Goal: Task Accomplishment & Management: Complete application form

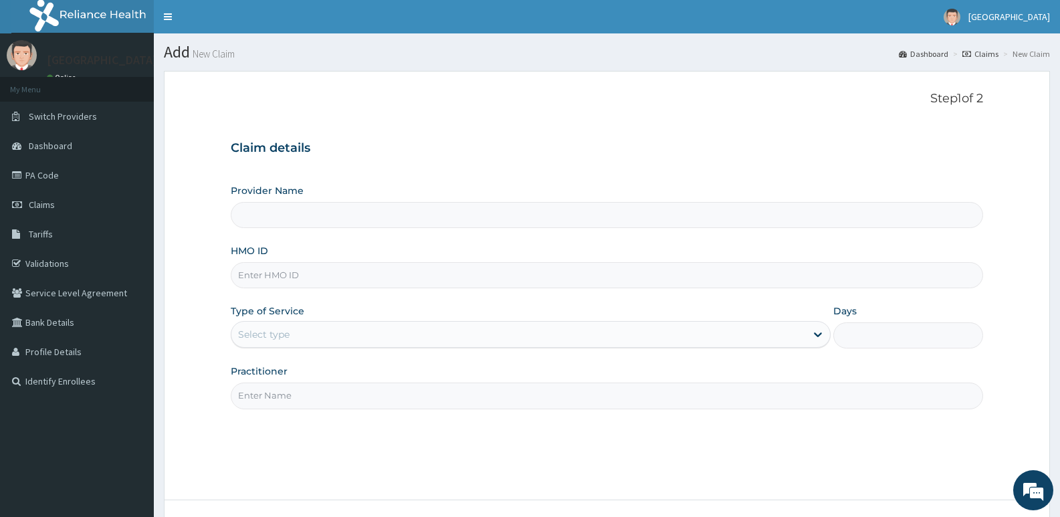
type input "[GEOGRAPHIC_DATA]"
click at [393, 278] on input "HMO ID" at bounding box center [607, 275] width 753 height 26
paste input "LFA/10018/C"
type input "LFA/10018/C"
click at [334, 326] on div "Select type" at bounding box center [518, 334] width 574 height 21
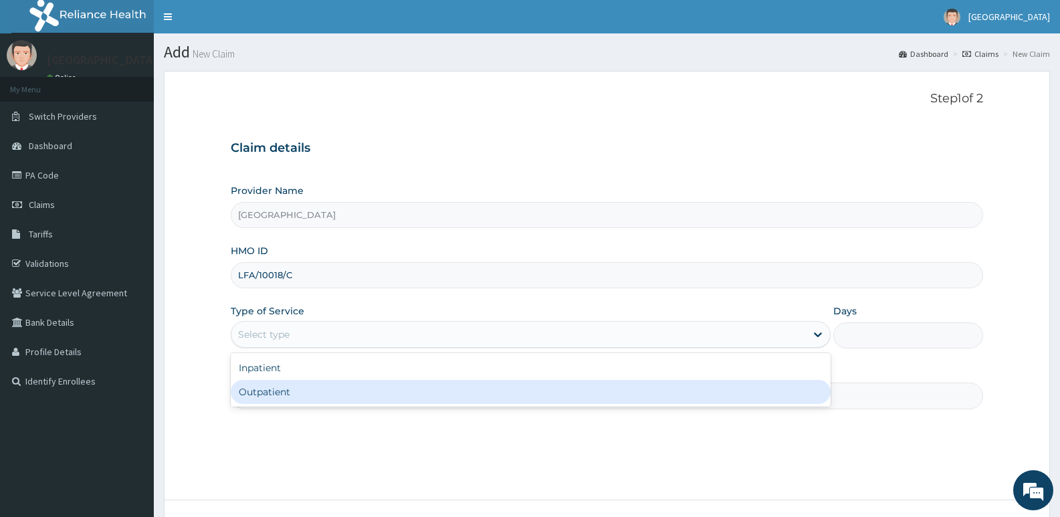
click at [308, 393] on div "Outpatient" at bounding box center [530, 392] width 599 height 24
type input "1"
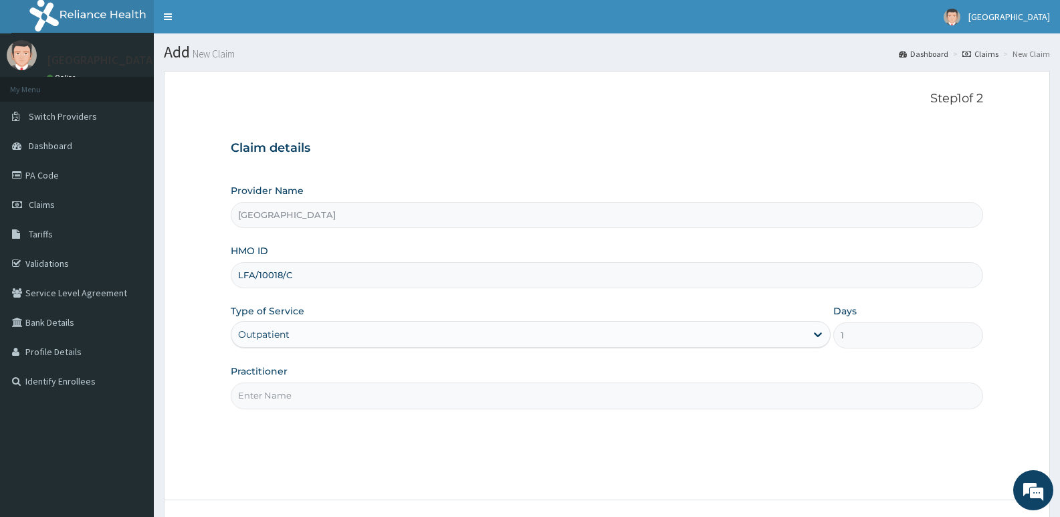
click at [371, 401] on input "Practitioner" at bounding box center [607, 396] width 753 height 26
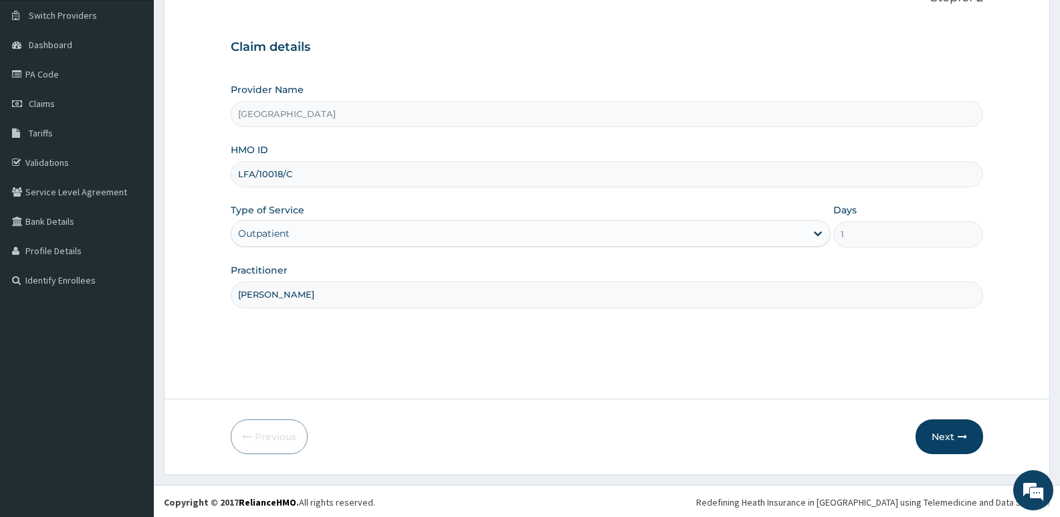
scroll to position [103, 0]
type input "DR IGBINOVIA"
click at [953, 430] on button "Next" at bounding box center [950, 434] width 68 height 35
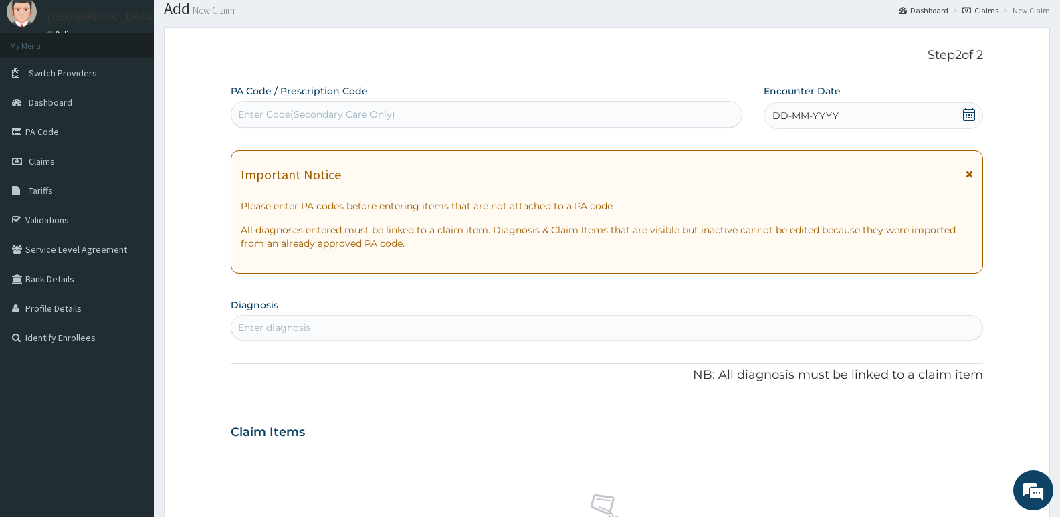
scroll to position [0, 0]
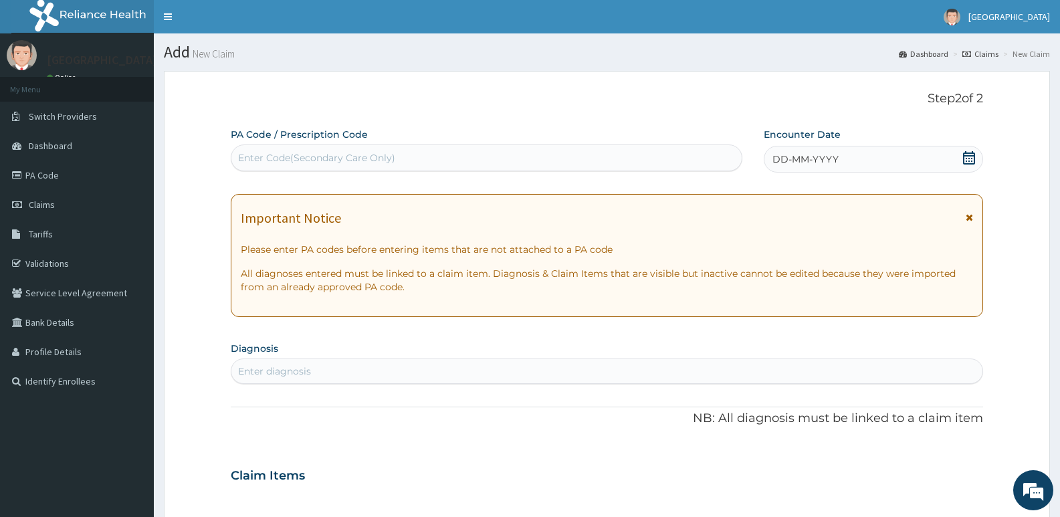
click at [462, 156] on div "Enter Code(Secondary Care Only)" at bounding box center [486, 157] width 510 height 21
paste input "PA/7A8122"
type input "PA/7A8122"
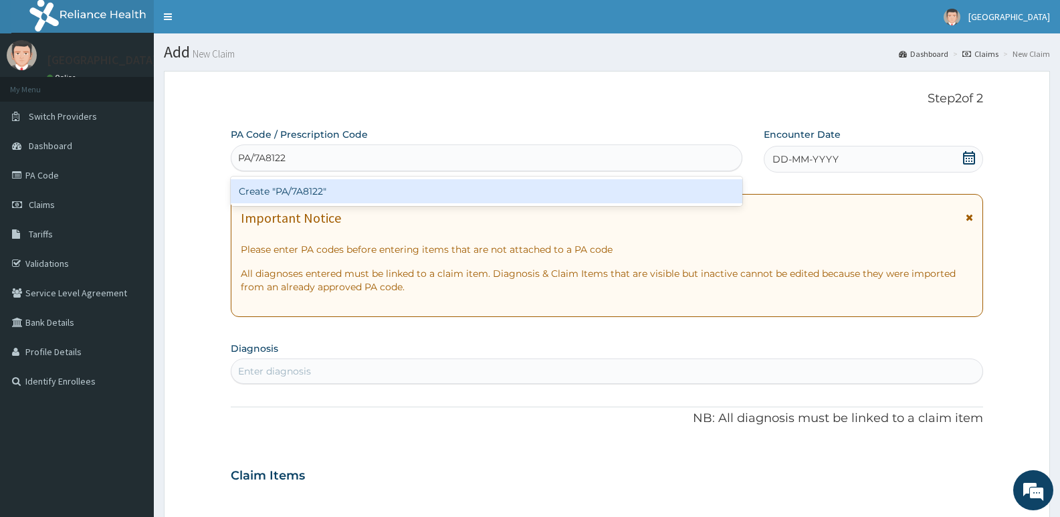
click at [443, 203] on div "Create "PA/7A8122"" at bounding box center [487, 191] width 512 height 24
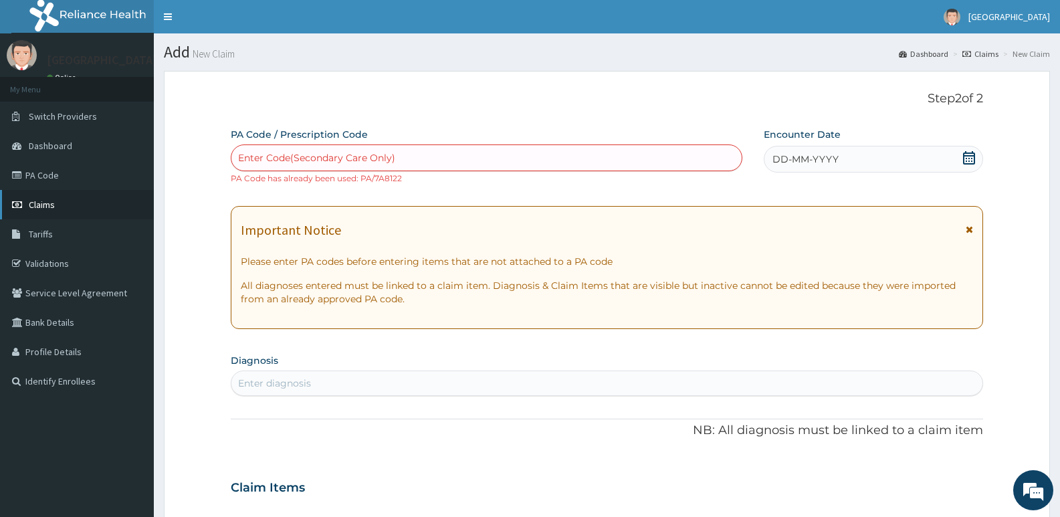
click at [48, 198] on link "Claims" at bounding box center [77, 204] width 154 height 29
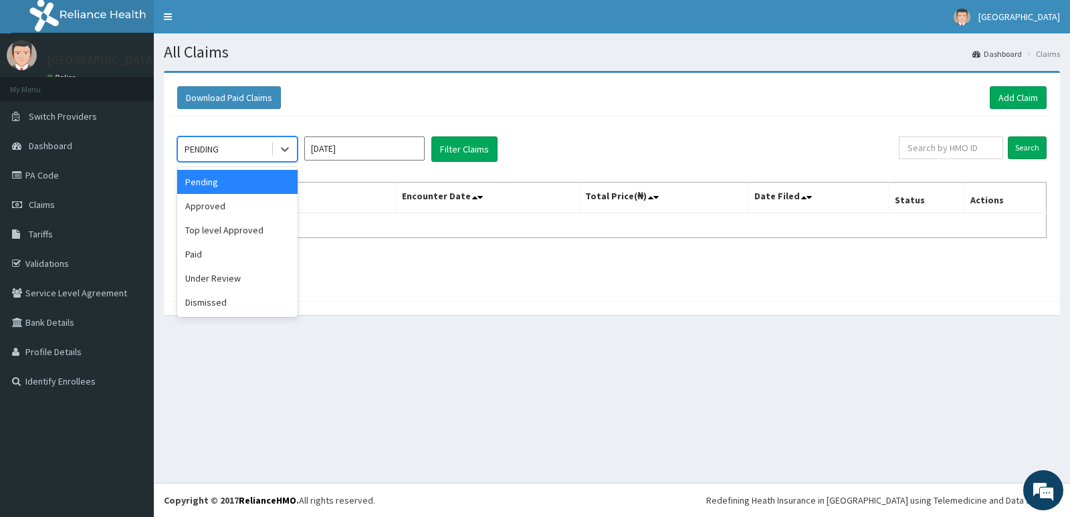
click at [262, 148] on div "PENDING" at bounding box center [224, 148] width 93 height 21
click at [387, 140] on input "Aug 2025" at bounding box center [364, 148] width 120 height 24
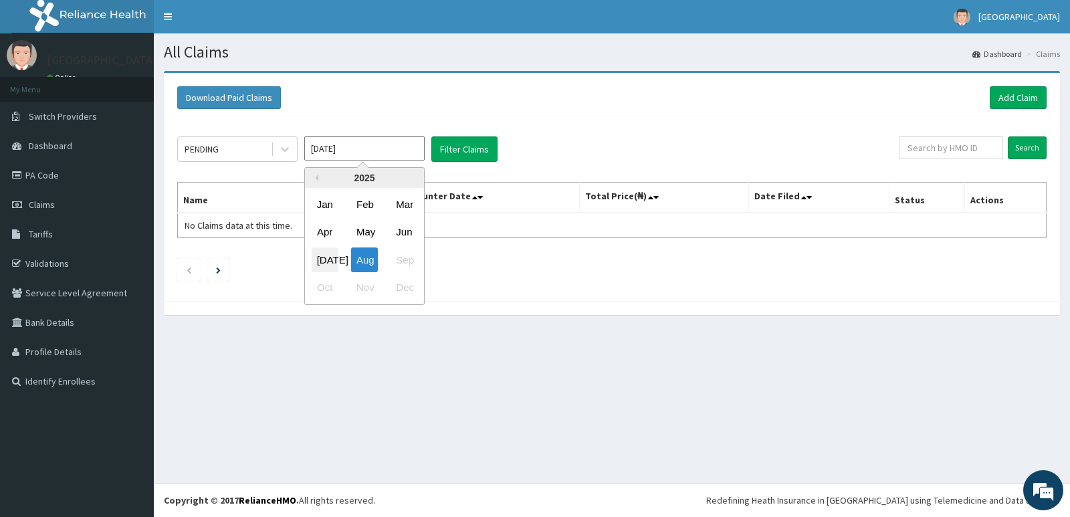
click at [330, 258] on div "Jul" at bounding box center [325, 260] width 27 height 25
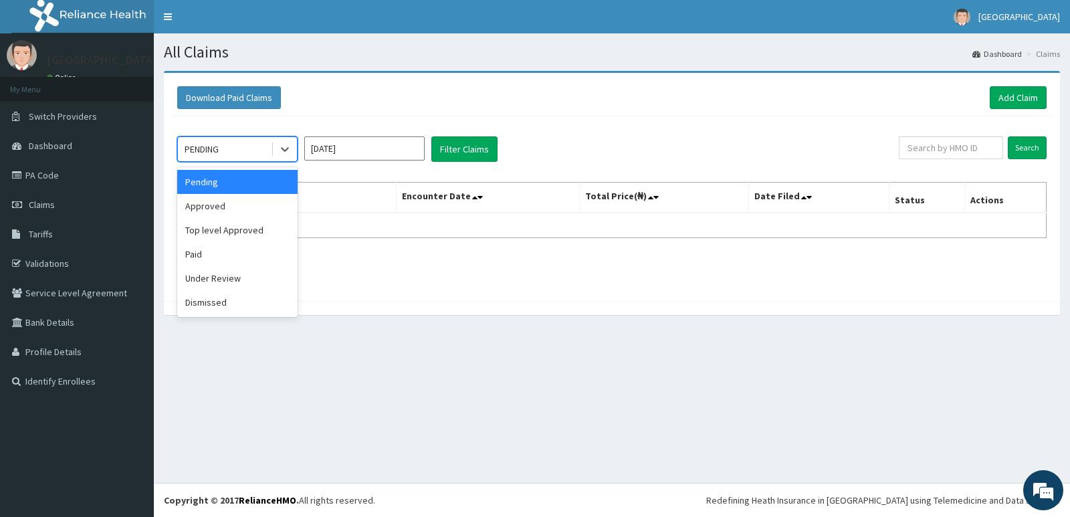
click at [242, 149] on div "PENDING" at bounding box center [224, 148] width 93 height 21
click at [230, 196] on div "Approved" at bounding box center [237, 206] width 120 height 24
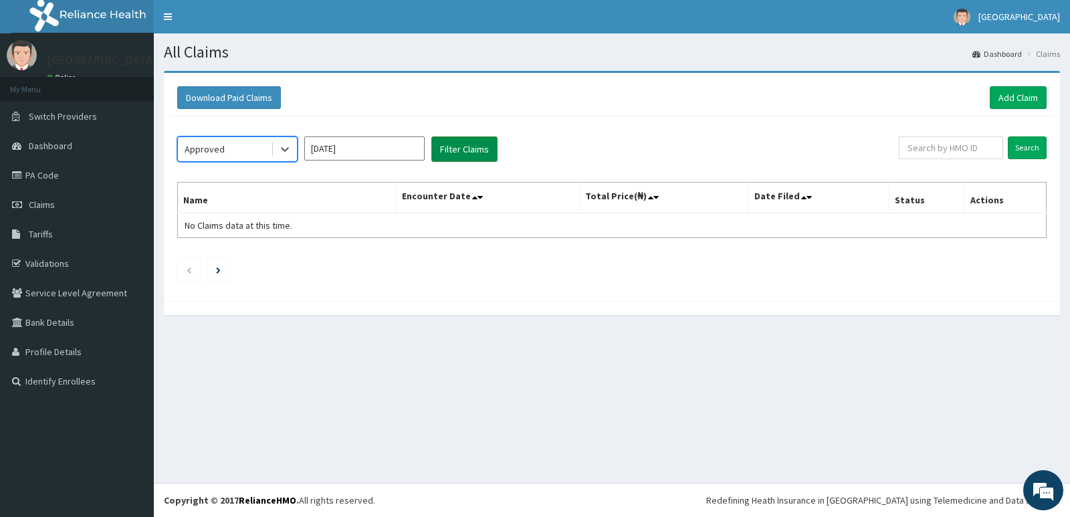
click at [481, 143] on button "Filter Claims" at bounding box center [465, 148] width 66 height 25
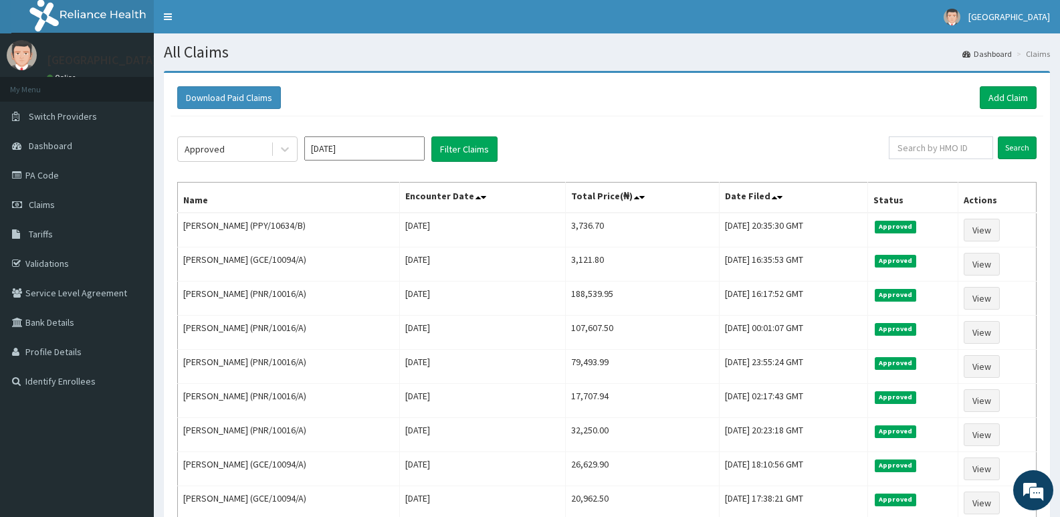
click at [342, 128] on div "Approved Jul 2025 Filter Claims Search Name Encounter Date Total Price(₦) Date …" at bounding box center [607, 346] width 873 height 460
click at [347, 140] on input "Jul 2025" at bounding box center [364, 148] width 120 height 24
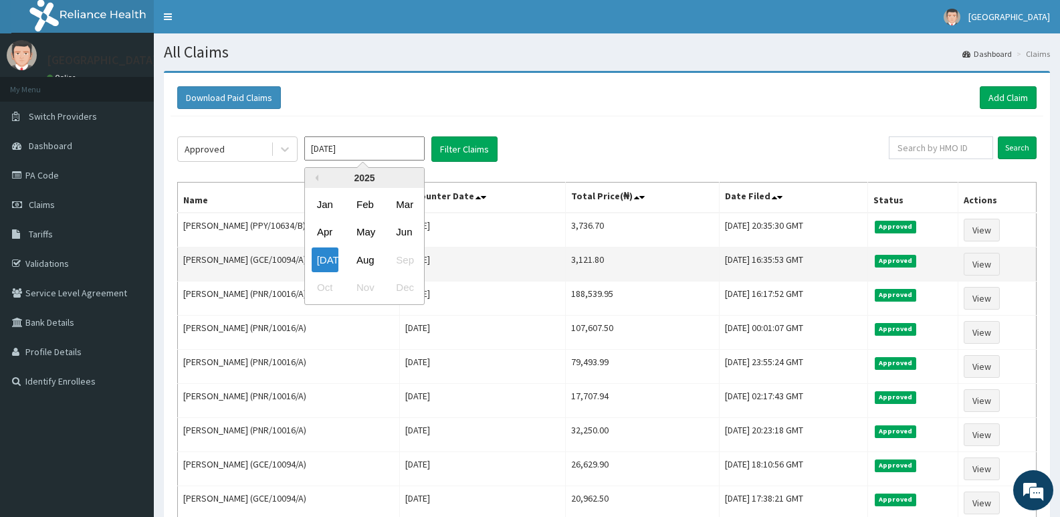
click at [365, 262] on div "Aug" at bounding box center [364, 260] width 27 height 25
type input "Aug 2025"
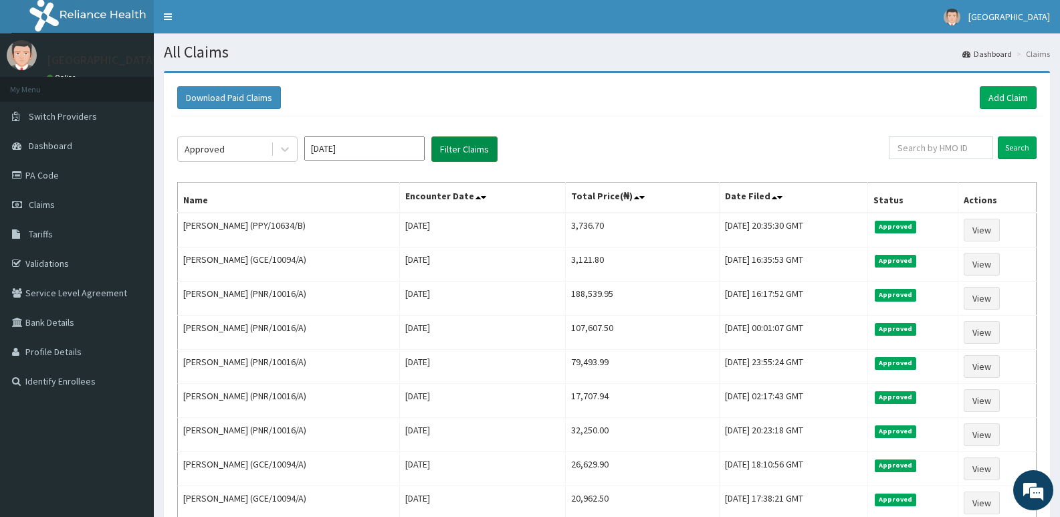
click at [482, 146] on button "Filter Claims" at bounding box center [465, 148] width 66 height 25
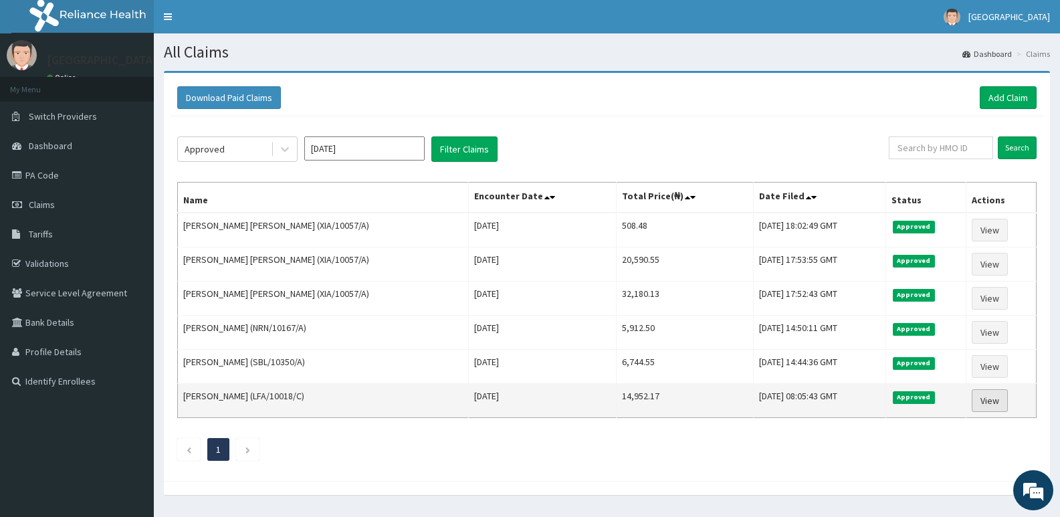
click at [987, 397] on link "View" at bounding box center [990, 400] width 36 height 23
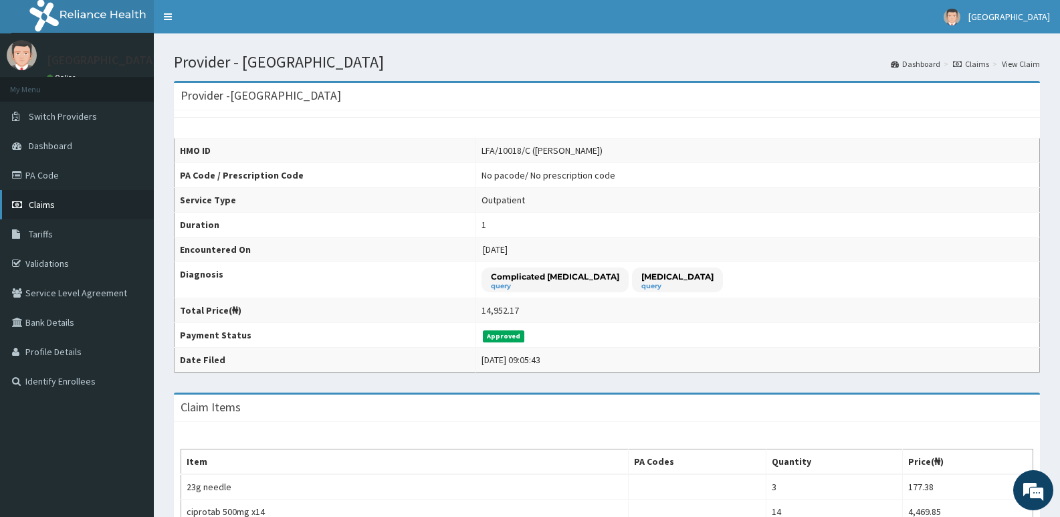
click at [48, 198] on link "Claims" at bounding box center [77, 204] width 154 height 29
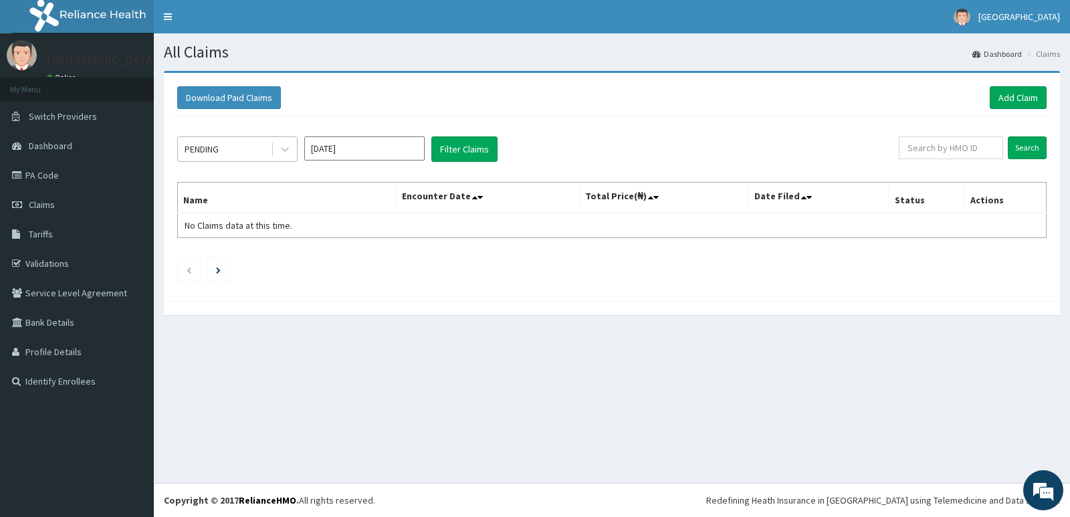
click at [250, 144] on div "PENDING" at bounding box center [224, 148] width 93 height 21
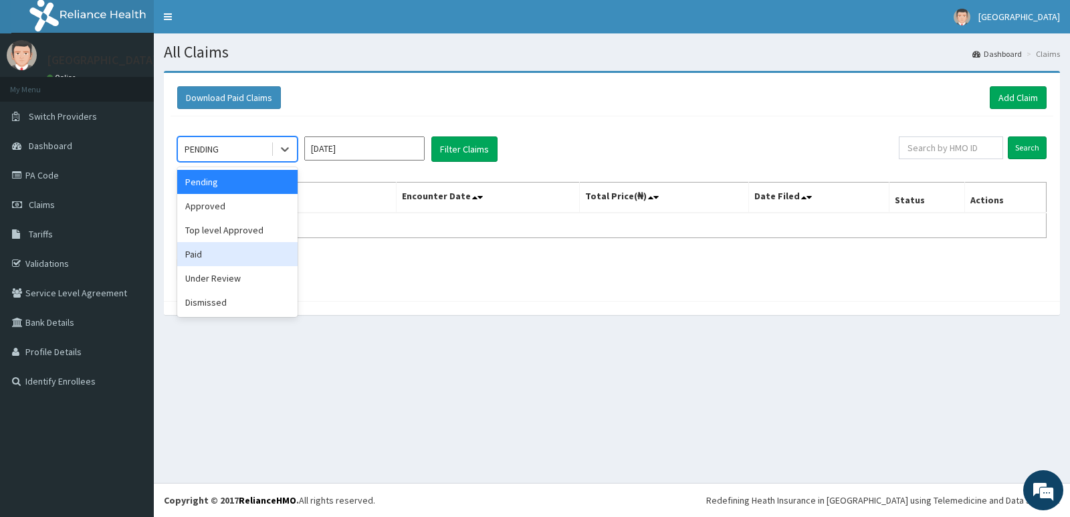
click at [253, 256] on div "Paid" at bounding box center [237, 254] width 120 height 24
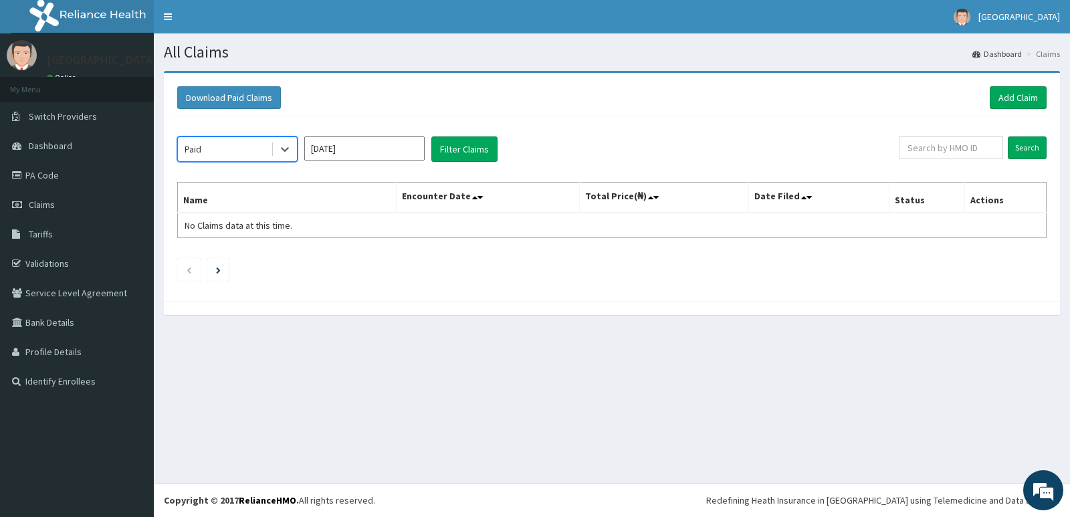
click at [500, 142] on div "option Paid, selected. Select is focused ,type to refine list, press Down to op…" at bounding box center [538, 148] width 722 height 25
click at [456, 147] on button "Filter Claims" at bounding box center [465, 148] width 66 height 25
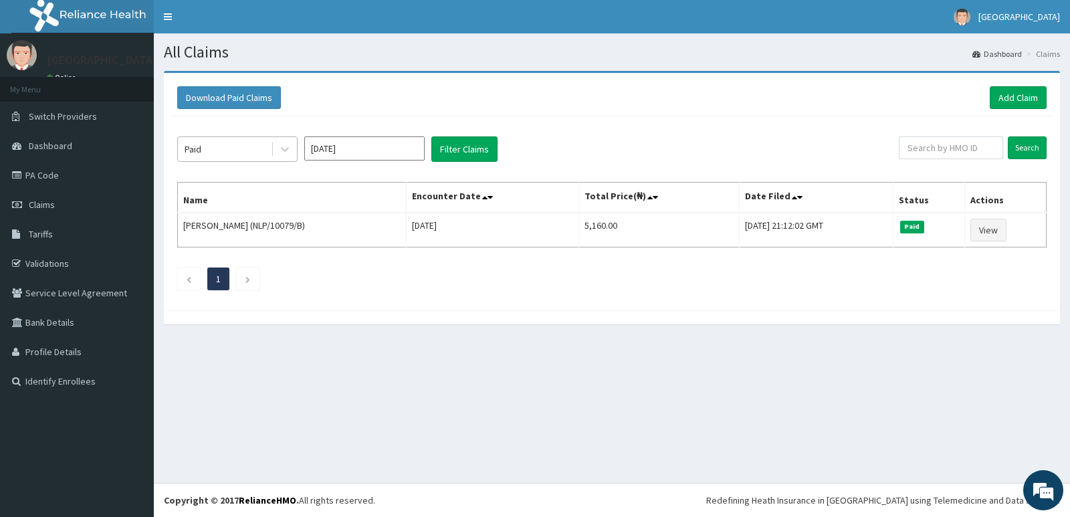
click at [228, 147] on div "Paid" at bounding box center [224, 148] width 93 height 21
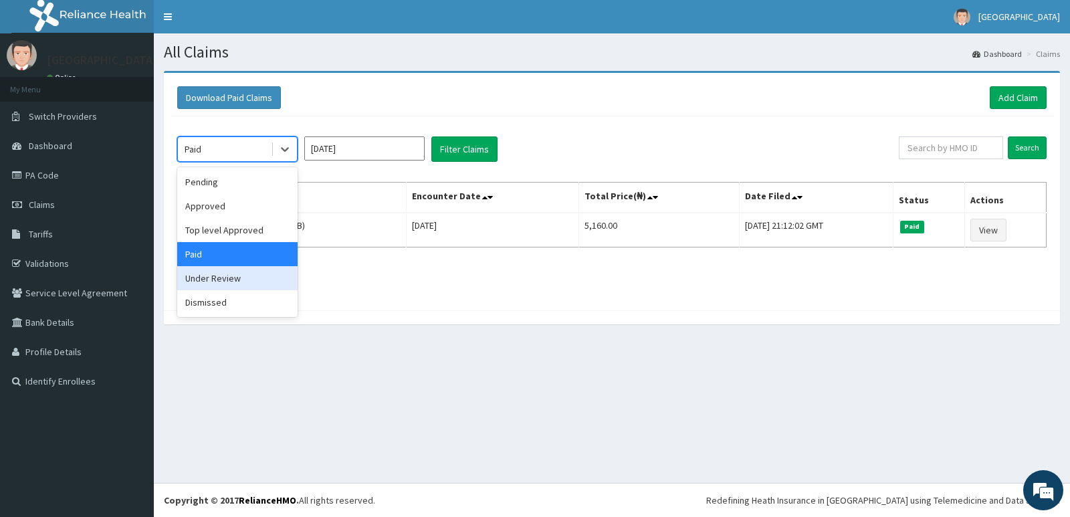
drag, startPoint x: 242, startPoint y: 274, endPoint x: 409, endPoint y: 204, distance: 181.8
click at [241, 274] on div "Under Review" at bounding box center [237, 278] width 120 height 24
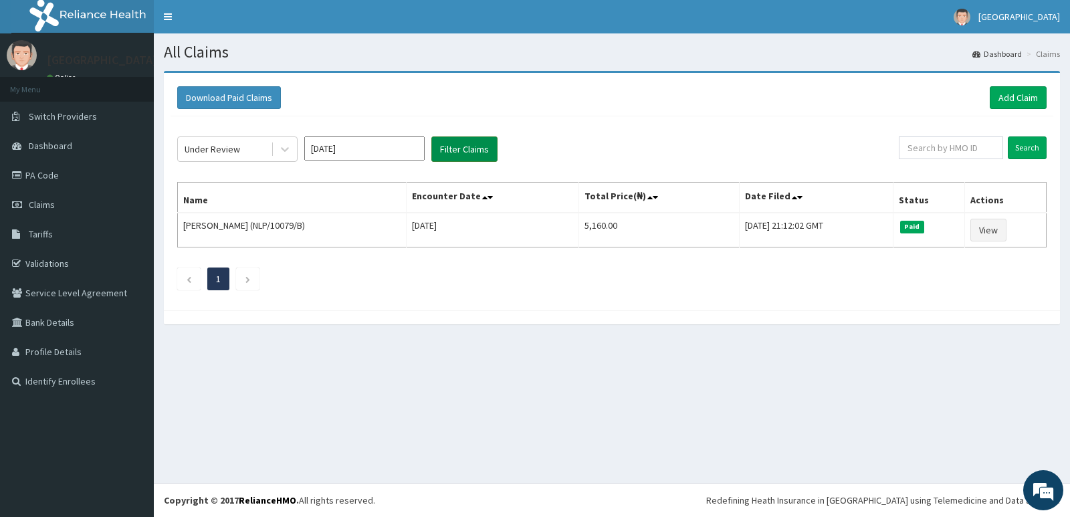
click at [482, 145] on button "Filter Claims" at bounding box center [465, 148] width 66 height 25
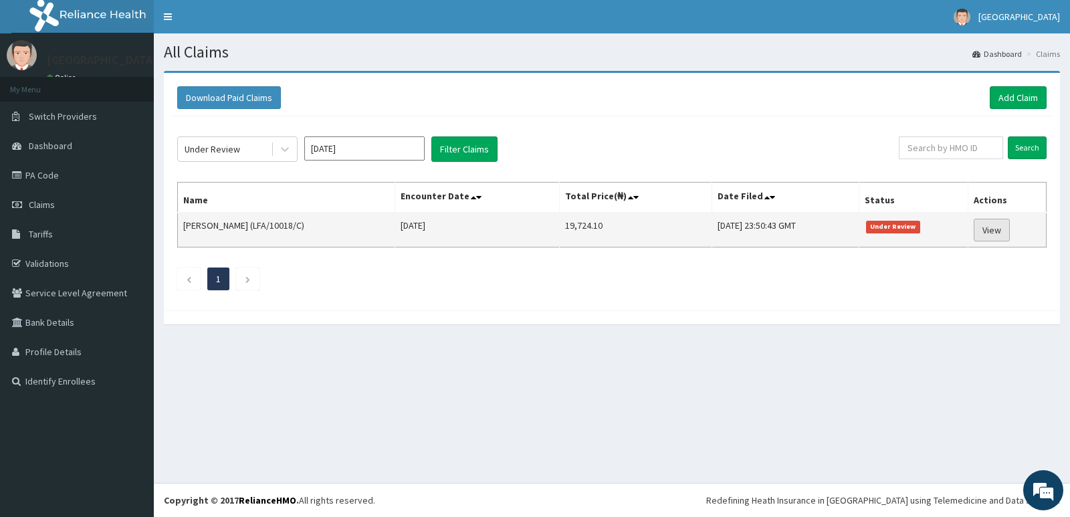
click at [1006, 229] on link "View" at bounding box center [992, 230] width 36 height 23
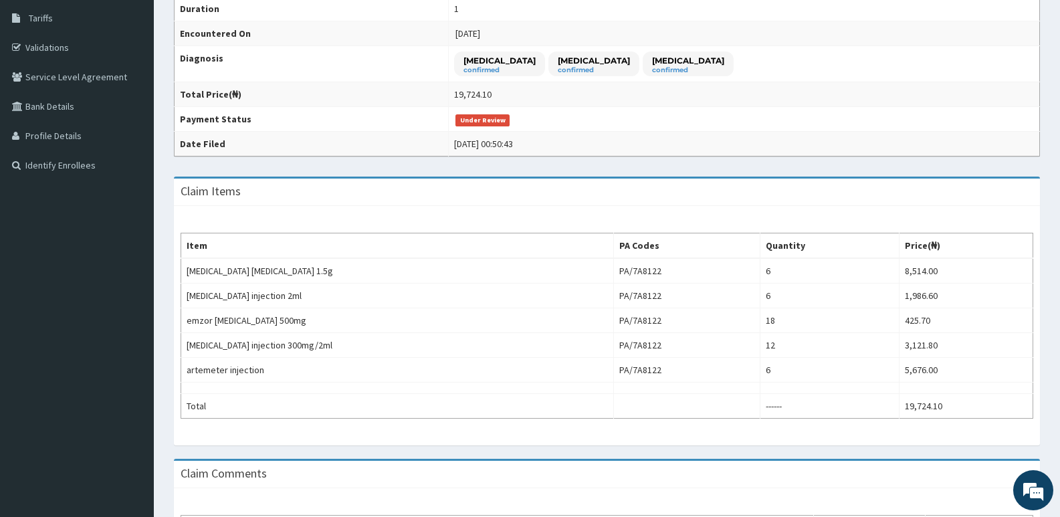
scroll to position [268, 0]
